Goal: Task Accomplishment & Management: Manage account settings

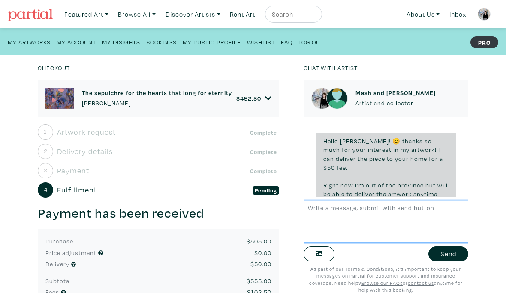
scroll to position [338, 0]
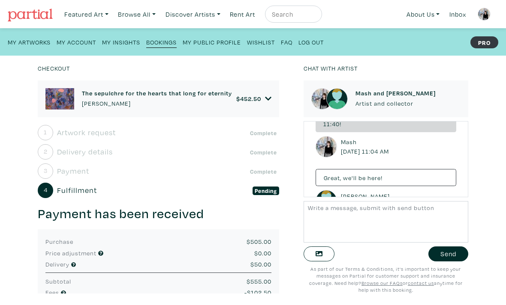
click at [165, 46] on small "Bookings" at bounding box center [161, 42] width 30 height 8
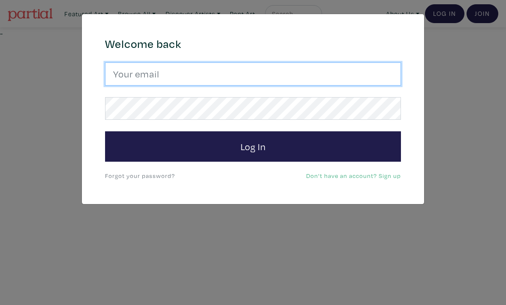
click at [324, 74] on input "email" at bounding box center [253, 74] width 296 height 23
type input "ritchie.mash@hotmail.com"
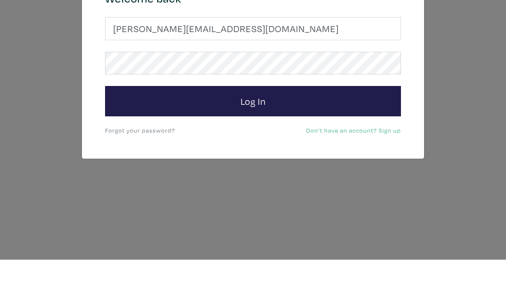
click at [321, 132] on button "Log In" at bounding box center [253, 147] width 296 height 31
click at [252, 132] on button "Log In" at bounding box center [253, 147] width 296 height 31
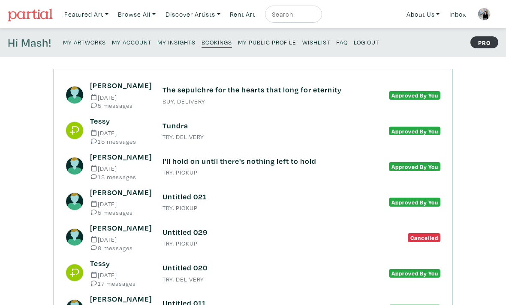
click at [272, 38] on link "My Public Profile" at bounding box center [267, 42] width 58 height 12
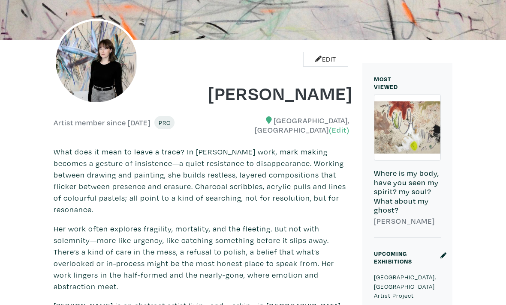
scroll to position [116, 0]
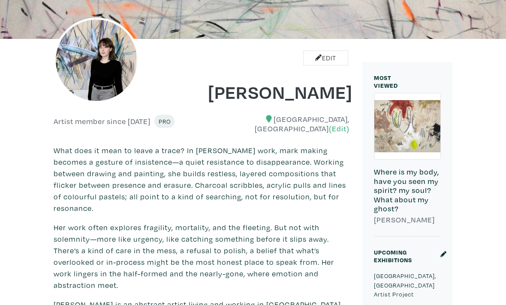
click at [75, 208] on p "What does it mean to leave a trace? In Mash Ritchie’s work, mark making becomes…" at bounding box center [202, 179] width 296 height 69
copy p "resonance"
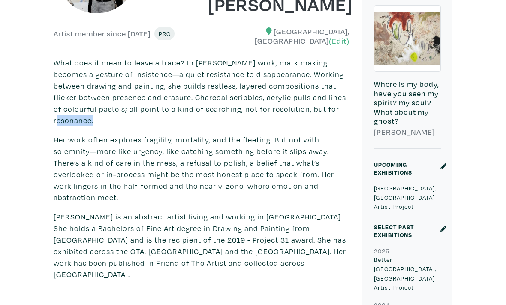
scroll to position [204, 0]
copy p "solemnity"
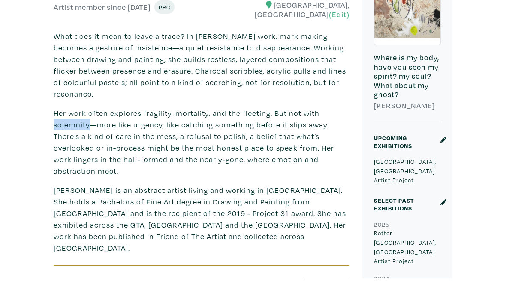
scroll to position [231, 0]
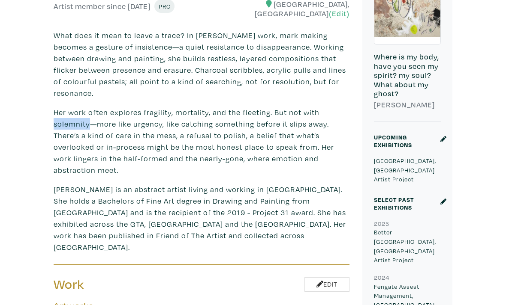
click at [59, 149] on p "Her work often explores fragility, mortality, and the fleeting. But not with so…" at bounding box center [202, 141] width 296 height 69
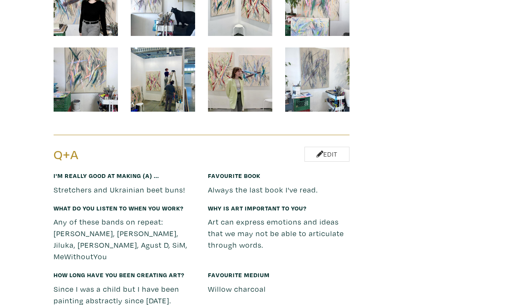
scroll to position [4364, 0]
click at [337, 147] on link "Edit" at bounding box center [326, 154] width 45 height 15
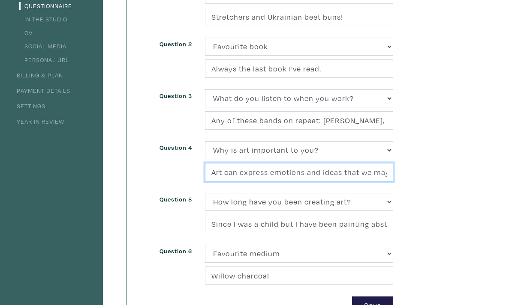
click at [232, 172] on input "Art can express emotions and ideas that we may not be able to articulate throug…" at bounding box center [299, 173] width 188 height 18
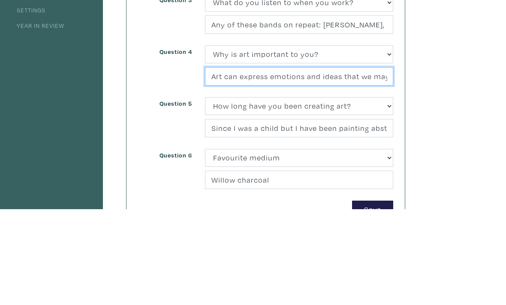
click at [240, 164] on input "Art can express emotions and ideas that we may not be able to articulate throug…" at bounding box center [299, 173] width 188 height 18
click at [238, 164] on input "Art can express emotions and ideas that we may not be able to articulate throug…" at bounding box center [299, 173] width 188 height 18
click at [226, 164] on input "The things we can not explain, are not explained through art but felt." at bounding box center [299, 173] width 188 height 18
click at [332, 164] on input "The things we can not explain, are not explained through art but felt." at bounding box center [299, 173] width 188 height 18
type input "The things we can not explain, are not explained through art but felt. Art"
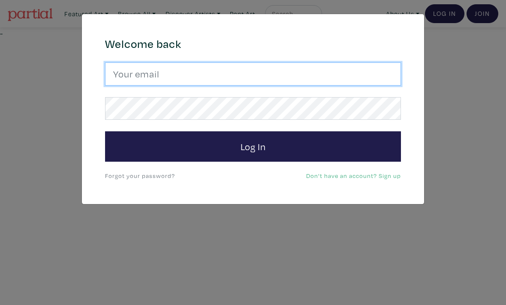
click at [303, 72] on input "email" at bounding box center [253, 74] width 296 height 23
type input "ritchie.mash@hotmail.com"
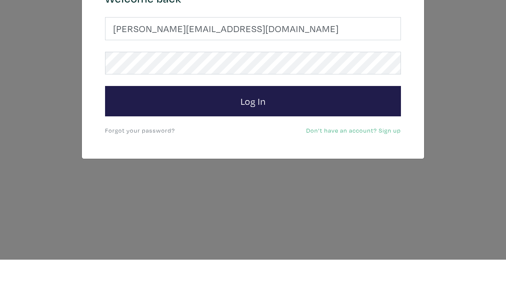
click at [353, 132] on button "Log In" at bounding box center [253, 147] width 296 height 31
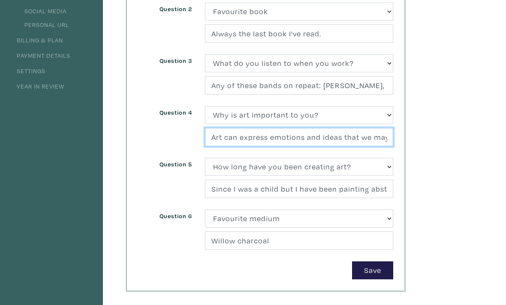
click at [360, 135] on input "Art can express emotions and ideas that we may not be able to articulate throug…" at bounding box center [299, 138] width 188 height 18
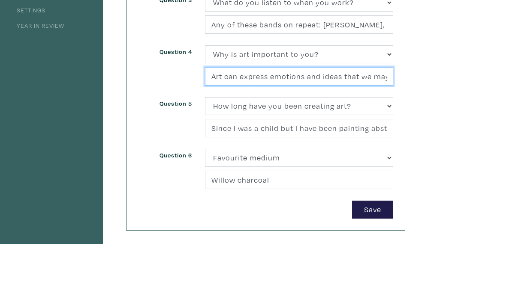
click at [359, 129] on input "Art can express emotions and ideas that we may not be able to articulate throug…" at bounding box center [299, 138] width 188 height 18
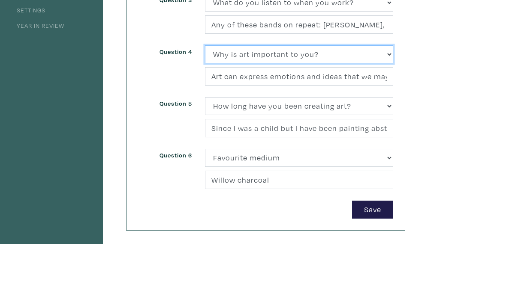
click at [245, 107] on select "(Select one) About Me Best season of the year in [GEOGRAPHIC_DATA] Describe you…" at bounding box center [299, 116] width 188 height 18
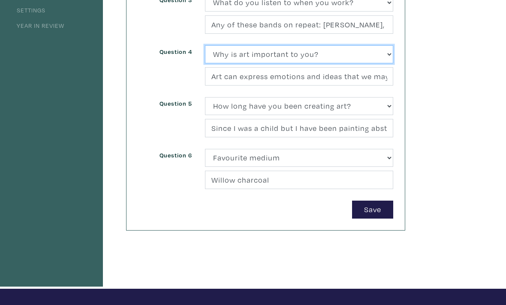
select select "3227"
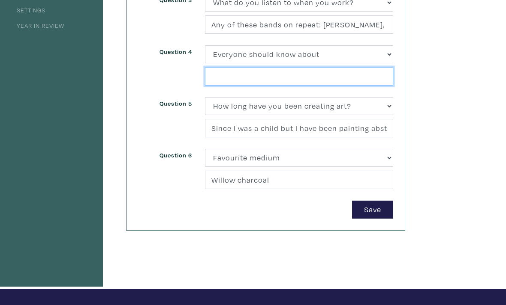
click at [319, 74] on input "text" at bounding box center [299, 76] width 188 height 18
type input "My cat Bruce."
click at [372, 210] on button "Save" at bounding box center [372, 210] width 41 height 18
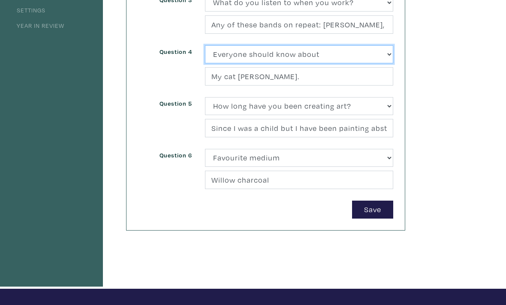
click at [357, 51] on select "(Select one) About Me Best season of the year in Toronto Describe your home in …" at bounding box center [299, 54] width 188 height 18
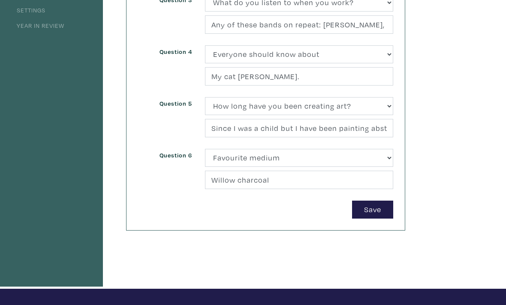
click at [380, 211] on button "Save" at bounding box center [372, 210] width 41 height 18
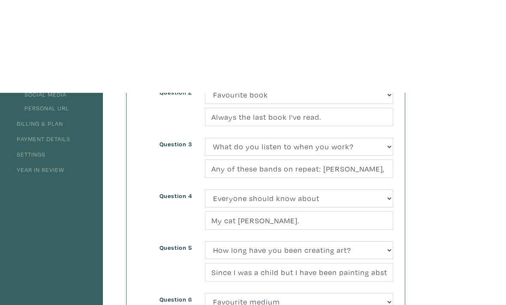
scroll to position [0, 0]
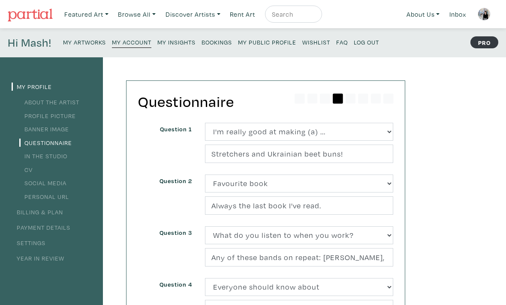
click at [182, 44] on small "My Insights" at bounding box center [176, 42] width 38 height 8
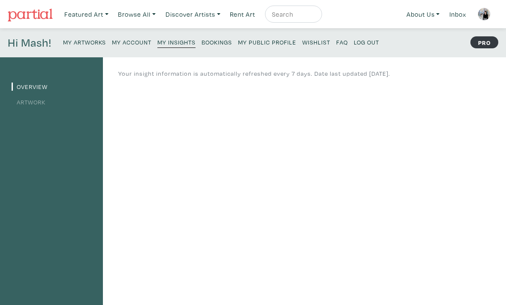
click at [38, 102] on link "Artwork" at bounding box center [29, 102] width 34 height 8
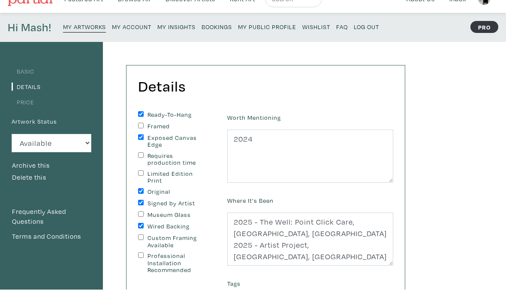
scroll to position [16, 0]
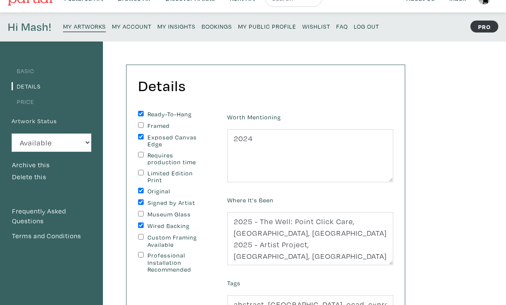
click at [82, 26] on small "My Artworks" at bounding box center [84, 26] width 43 height 8
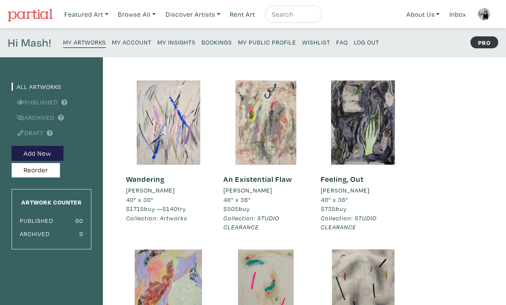
click at [32, 168] on button "Reorder" at bounding box center [36, 170] width 48 height 15
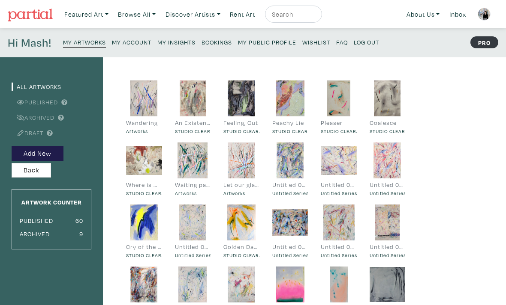
click at [278, 42] on small "My Public Profile" at bounding box center [267, 42] width 58 height 8
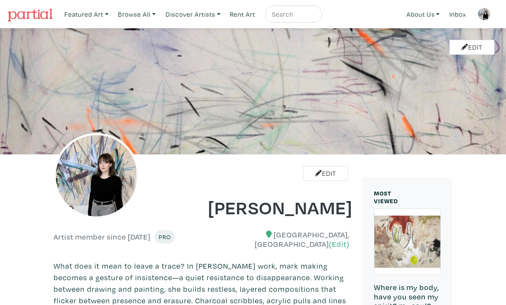
click at [44, 17] on img at bounding box center [30, 15] width 45 height 13
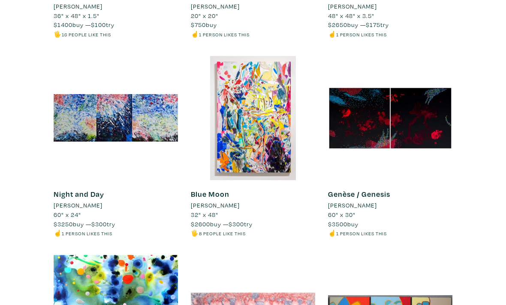
scroll to position [305, 0]
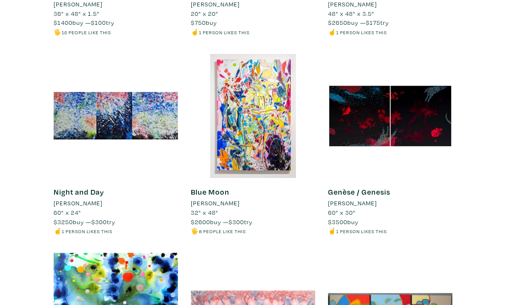
click at [205, 201] on li "[PERSON_NAME]" at bounding box center [215, 203] width 49 height 9
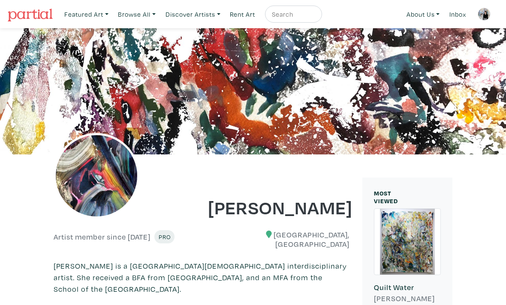
click at [482, 13] on img at bounding box center [483, 14] width 13 height 13
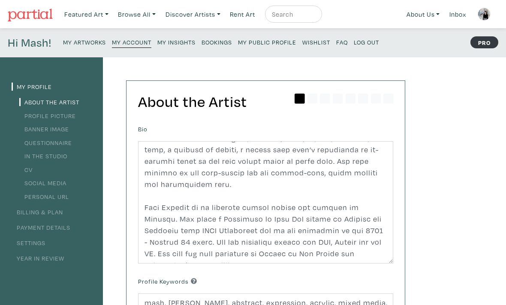
scroll to position [127, 0]
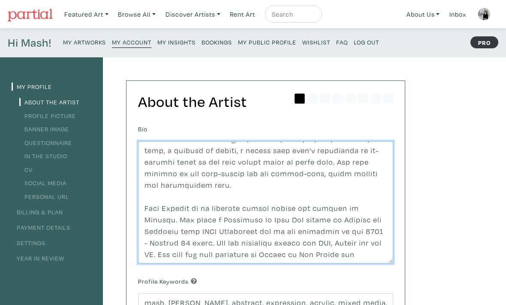
click at [159, 201] on textarea at bounding box center [265, 202] width 255 height 123
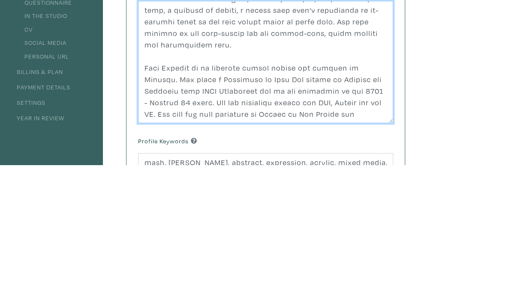
click at [242, 141] on textarea at bounding box center [265, 202] width 255 height 123
click at [244, 141] on textarea at bounding box center [265, 202] width 255 height 123
click at [315, 141] on textarea at bounding box center [265, 202] width 255 height 123
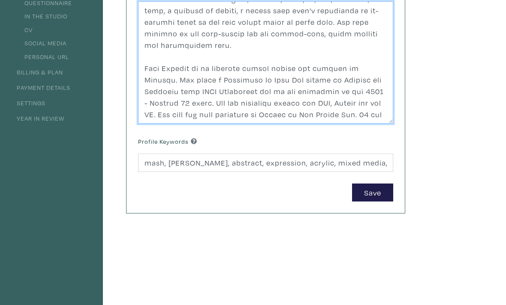
click at [365, 104] on textarea at bounding box center [265, 62] width 255 height 123
click at [278, 94] on textarea at bounding box center [265, 62] width 255 height 123
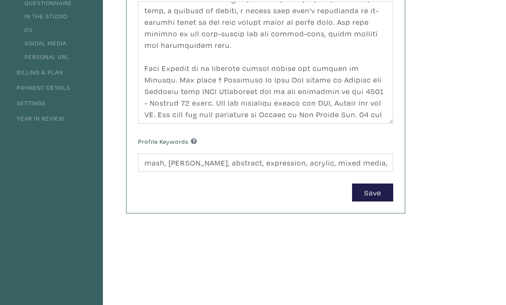
scroll to position [141, 0]
click at [376, 193] on button "Save" at bounding box center [372, 192] width 41 height 18
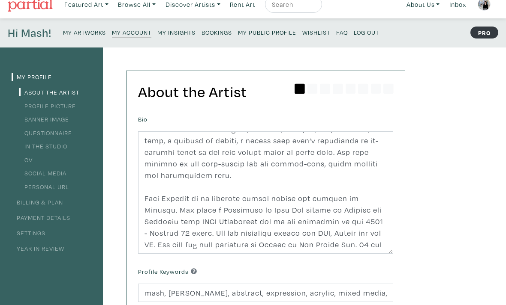
scroll to position [13, 0]
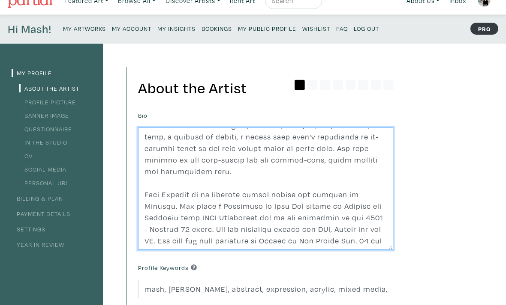
click at [344, 195] on textarea at bounding box center [265, 189] width 255 height 123
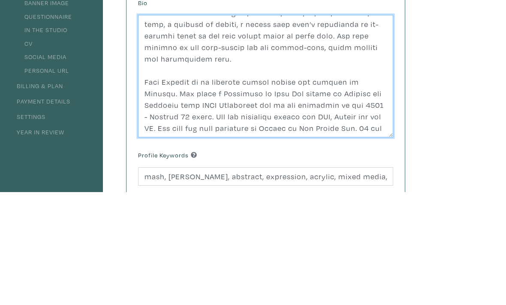
click at [158, 128] on textarea at bounding box center [265, 189] width 255 height 123
click at [150, 128] on textarea at bounding box center [265, 189] width 255 height 123
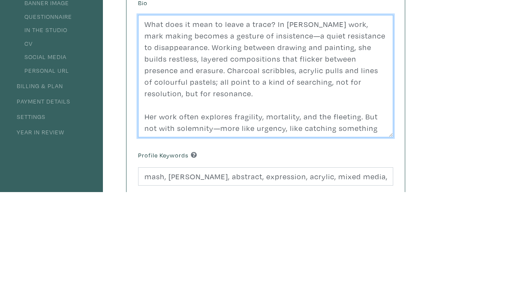
scroll to position [0, 0]
click at [147, 128] on textarea at bounding box center [265, 189] width 255 height 123
click at [272, 128] on textarea at bounding box center [265, 189] width 255 height 123
click at [167, 128] on textarea at bounding box center [265, 189] width 255 height 123
click at [160, 128] on textarea at bounding box center [265, 189] width 255 height 123
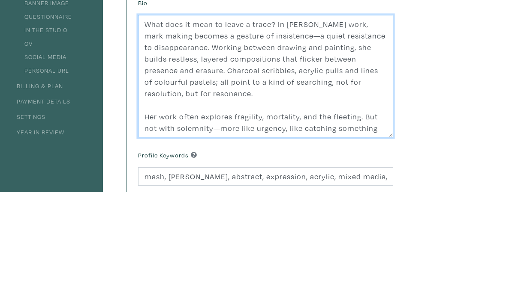
click at [150, 128] on textarea at bounding box center [265, 189] width 255 height 123
paste textarea "Mash Ritchie is an abstract artist living and working in Toronto. She holds a B…"
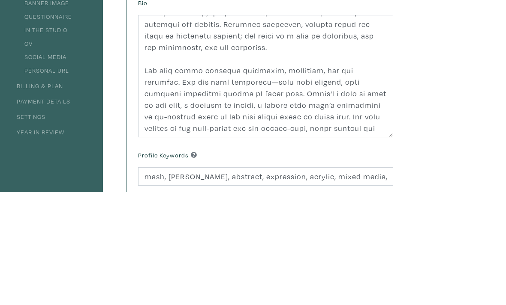
scroll to position [127, 0]
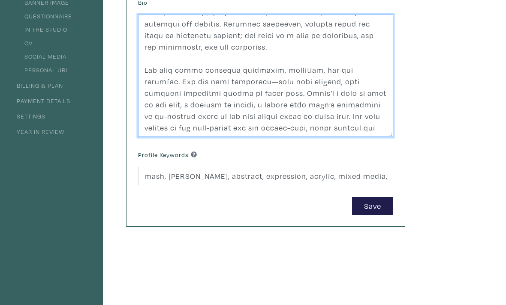
type textarea "Mash Ritchie is an abstract artist living and working in Toronto. She holds a B…"
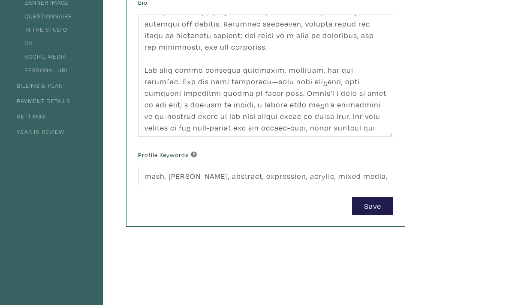
click at [371, 215] on button "Save" at bounding box center [372, 206] width 41 height 18
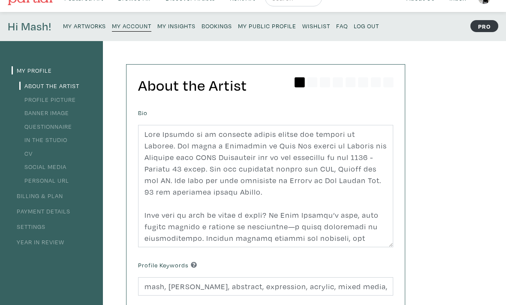
scroll to position [0, 0]
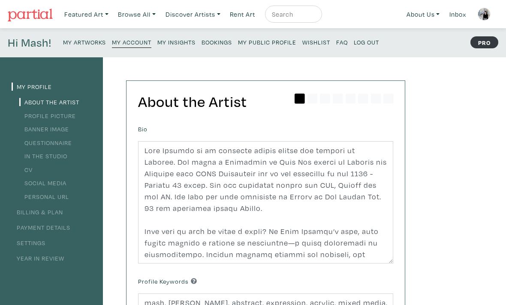
click at [42, 17] on img at bounding box center [30, 15] width 45 height 13
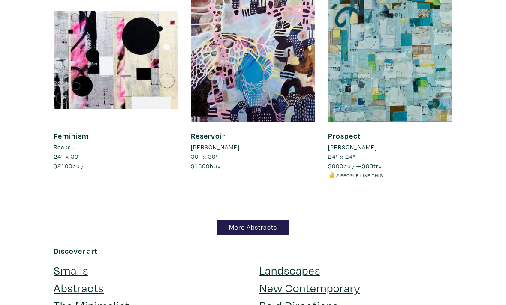
scroll to position [6544, 0]
click at [271, 220] on link "More Abstracts" at bounding box center [253, 227] width 72 height 15
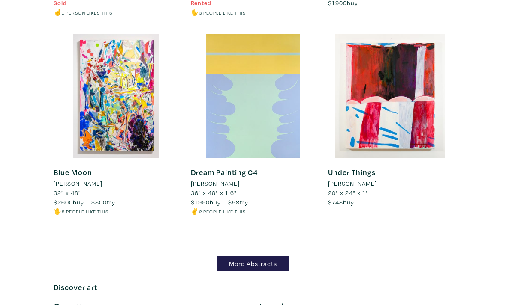
scroll to position [5523, 0]
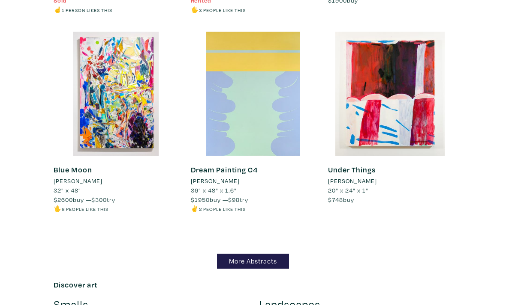
click at [261, 254] on link "More Abstracts" at bounding box center [253, 261] width 72 height 15
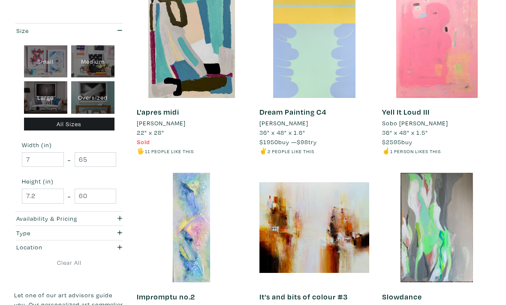
scroll to position [571, 0]
click at [72, 219] on div "Availability & Pricing" at bounding box center [54, 218] width 76 height 9
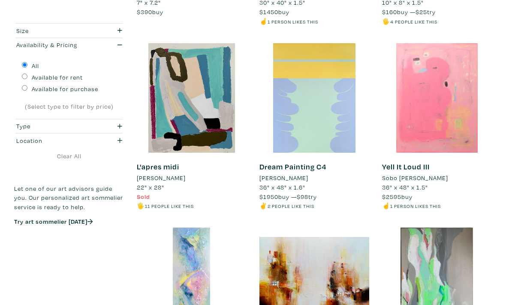
scroll to position [515, 0]
click at [36, 46] on div "Availability & Pricing" at bounding box center [54, 44] width 76 height 9
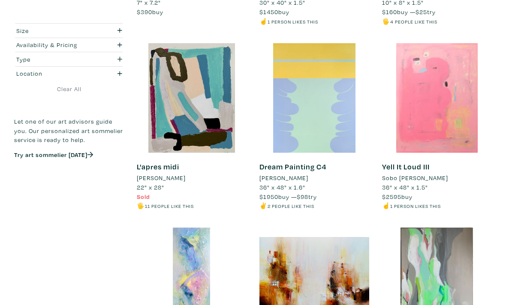
click at [26, 62] on div "Type" at bounding box center [54, 59] width 76 height 9
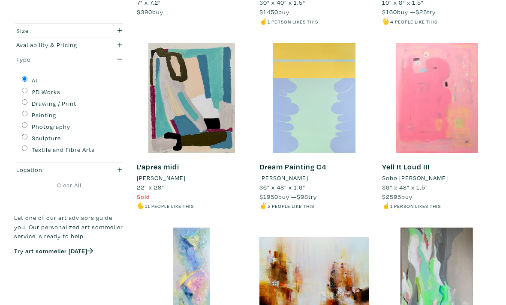
click at [24, 111] on input "Painting" at bounding box center [25, 114] width 6 height 6
radio input "true"
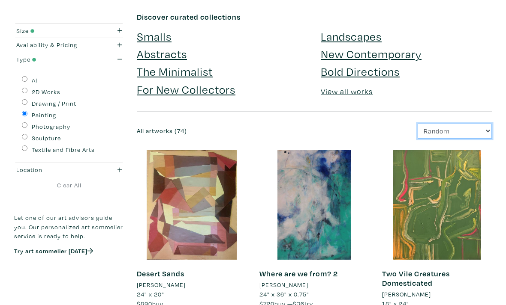
click at [477, 124] on select "Newest Random Price: Low to High Price: High to Low" at bounding box center [454, 131] width 74 height 15
select select "id"
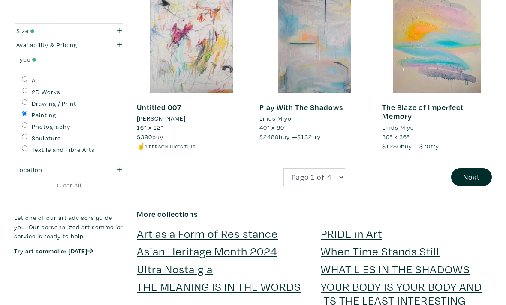
scroll to position [1486, 0]
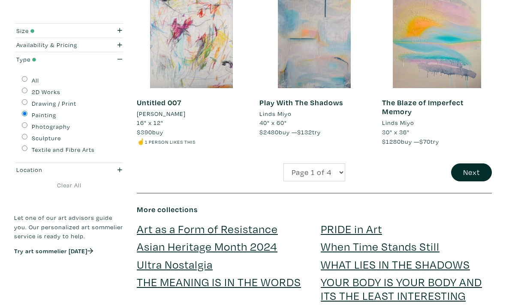
click at [471, 164] on button "Next" at bounding box center [471, 173] width 41 height 18
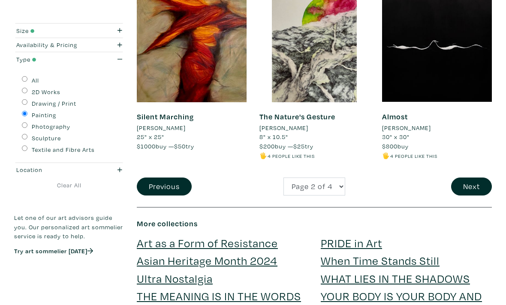
scroll to position [1472, 0]
click at [472, 178] on button "Next" at bounding box center [471, 187] width 41 height 18
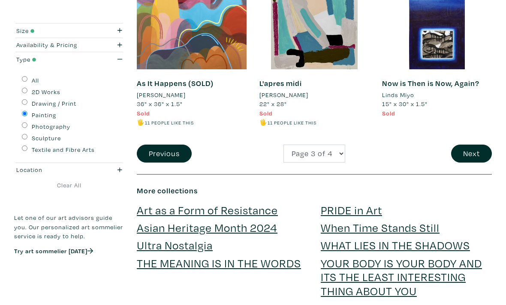
scroll to position [1507, 0]
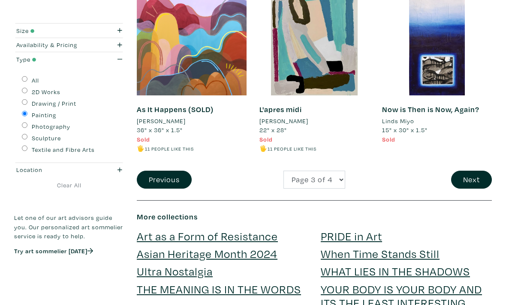
click at [473, 171] on button "Next" at bounding box center [471, 180] width 41 height 18
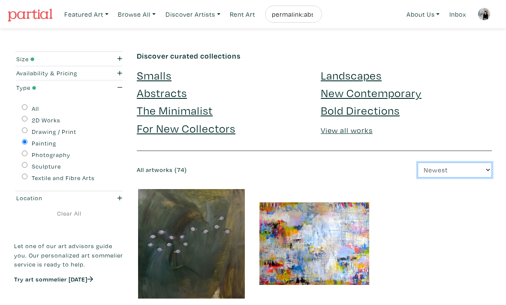
click at [454, 168] on select "Newest Random Price: Low to High Price: High to Low" at bounding box center [454, 170] width 74 height 15
select select "price"
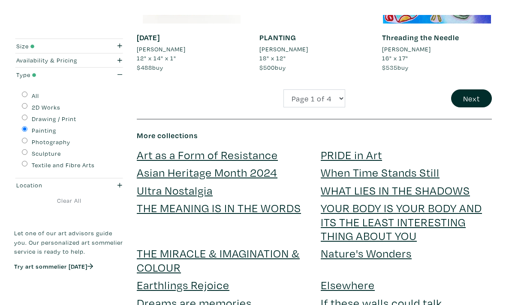
scroll to position [1534, 0]
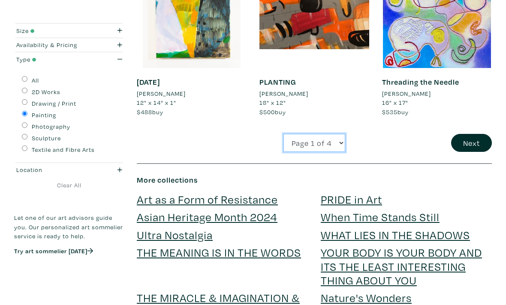
click at [324, 134] on select "Page 1 of 4 Page 2 of 4 Page 3 of 4 Page 4 of 4" at bounding box center [314, 143] width 62 height 18
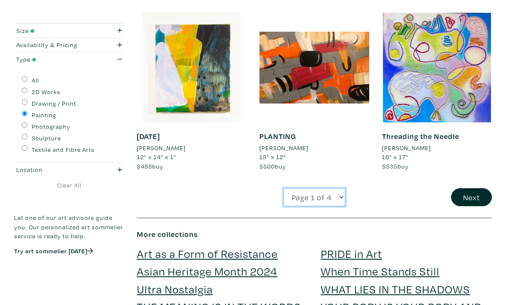
scroll to position [1479, 0]
click at [23, 81] on input "All" at bounding box center [25, 79] width 6 height 6
radio input "true"
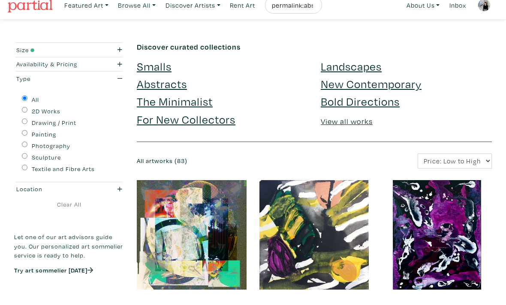
scroll to position [9, 0]
click at [179, 82] on link "Abstracts" at bounding box center [162, 83] width 50 height 15
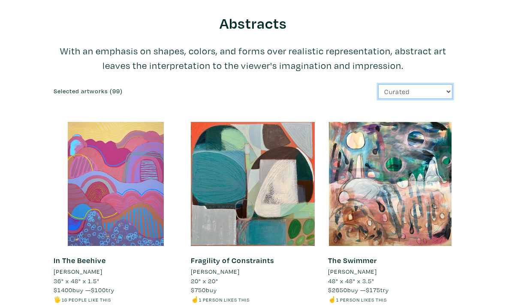
click at [433, 90] on select "Curated Newest Random Price: Low to High Price: High to Low" at bounding box center [415, 92] width 74 height 15
select select "id"
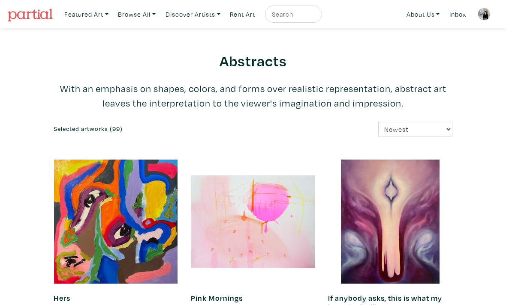
click at [112, 17] on link "Browse All" at bounding box center [86, 15] width 52 height 18
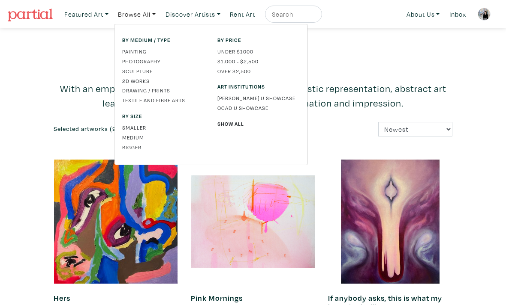
click at [132, 51] on link "Painting" at bounding box center [163, 52] width 82 height 8
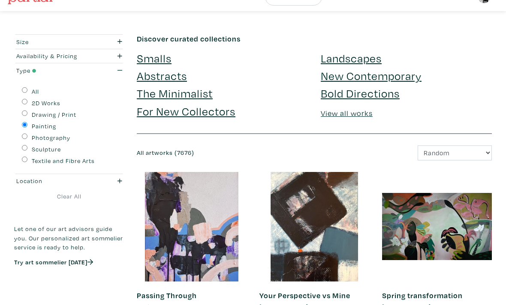
scroll to position [6, 0]
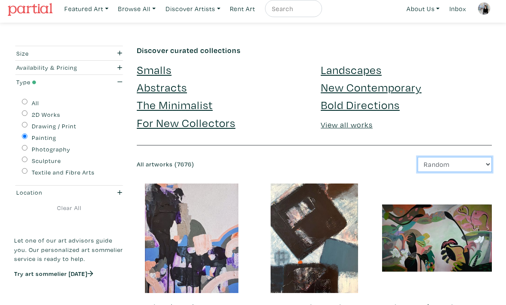
click at [444, 161] on select "Newest Random Price: Low to High Price: High to Low" at bounding box center [454, 164] width 74 height 15
select select "id"
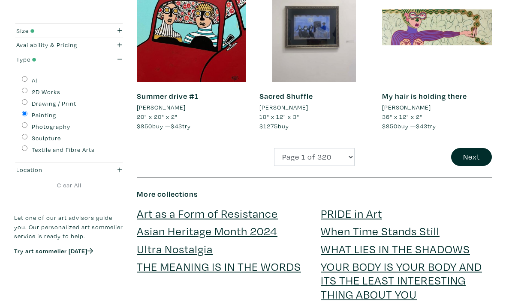
scroll to position [1501, 0]
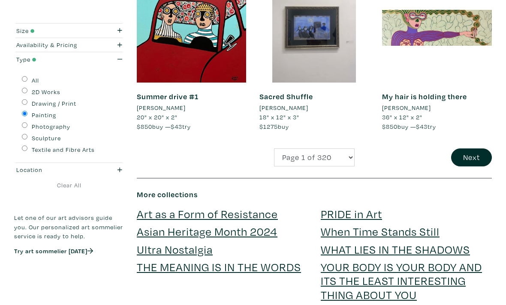
click at [474, 149] on button "Next" at bounding box center [471, 158] width 41 height 18
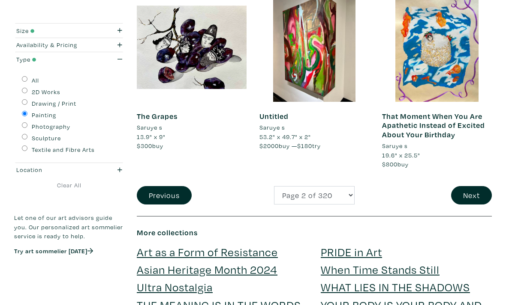
scroll to position [1498, 0]
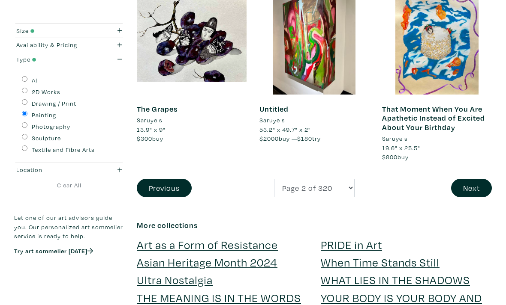
click at [469, 180] on button "Next" at bounding box center [471, 189] width 41 height 18
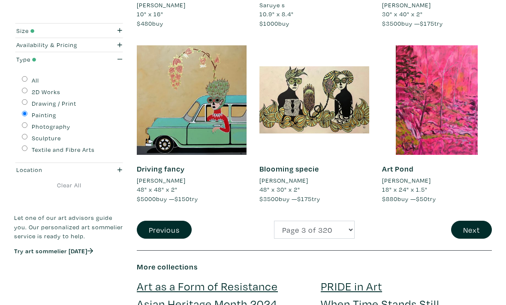
scroll to position [1461, 0]
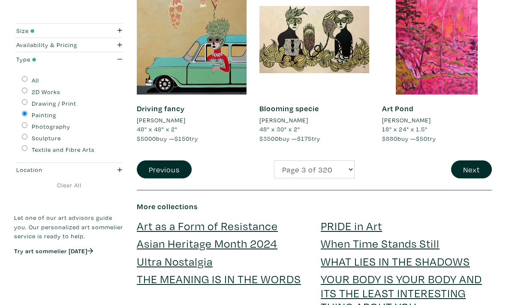
click at [472, 161] on button "Next" at bounding box center [471, 170] width 41 height 18
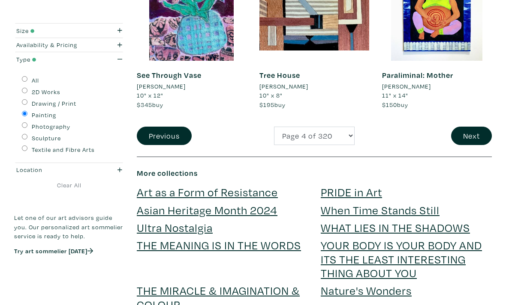
scroll to position [1452, 0]
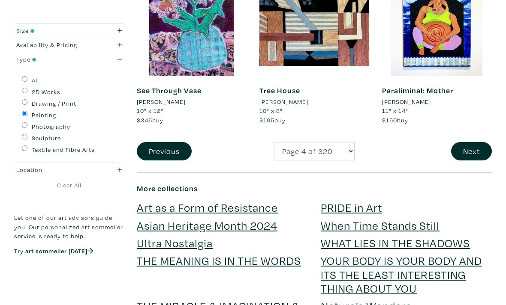
click at [472, 143] on button "Next" at bounding box center [471, 152] width 41 height 18
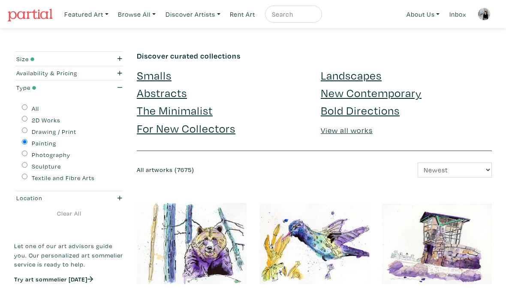
click at [489, 16] on img at bounding box center [483, 14] width 13 height 13
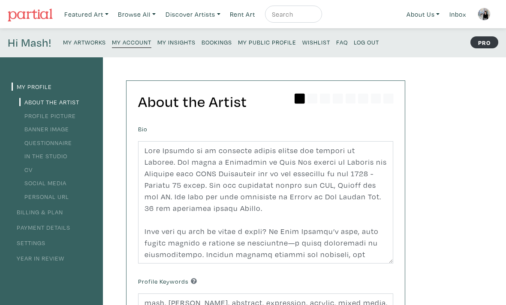
click at [470, 262] on div "My Profile About the Artist Profile Picture Banner Image Questionnaire In the S…" at bounding box center [253, 289] width 506 height 465
click at [273, 39] on small "My Public Profile" at bounding box center [267, 42] width 58 height 8
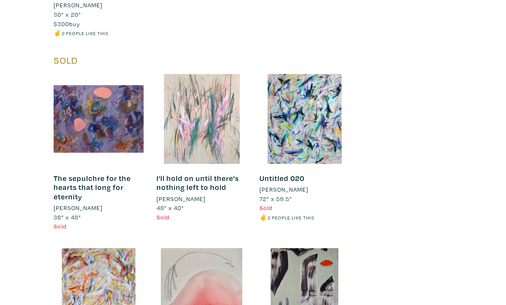
scroll to position [2874, 0]
